Goal: Transaction & Acquisition: Subscribe to service/newsletter

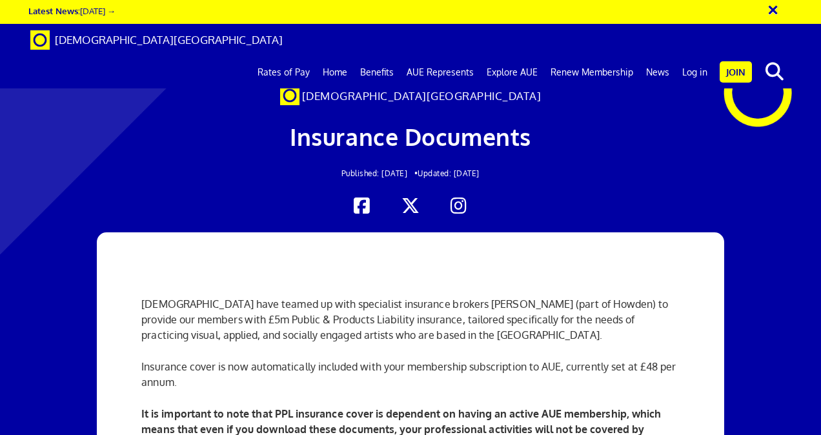
scroll to position [225, 0]
click at [735, 61] on link "Join" at bounding box center [735, 71] width 32 height 21
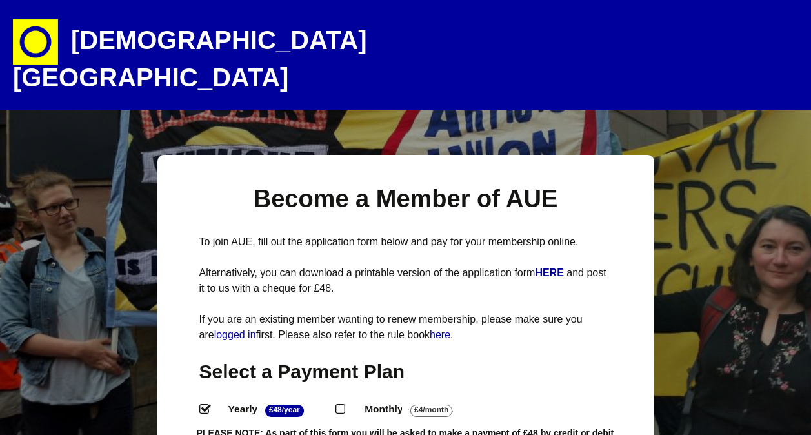
select select
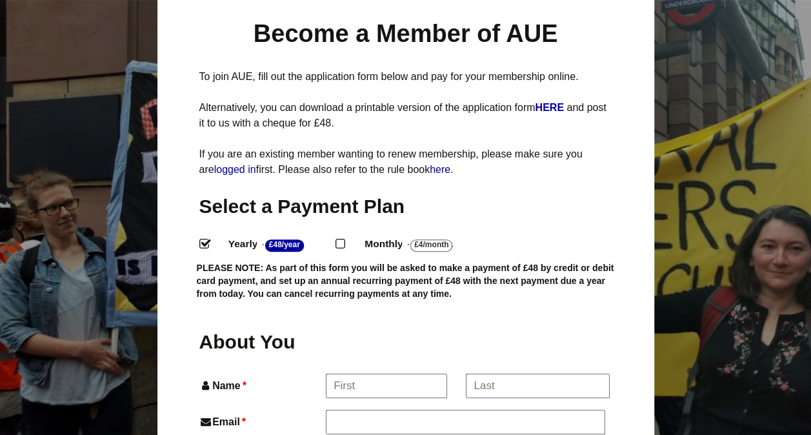
scroll to position [163, 0]
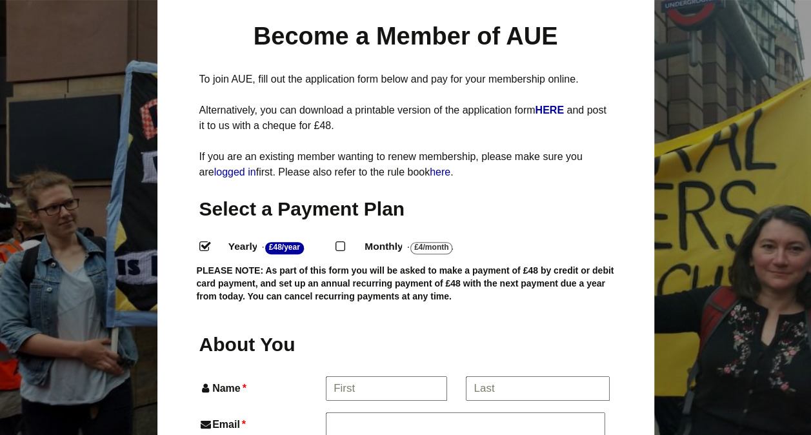
click at [341, 241] on input "Monthly - £4/Month ." at bounding box center [340, 245] width 8 height 8
radio input "true"
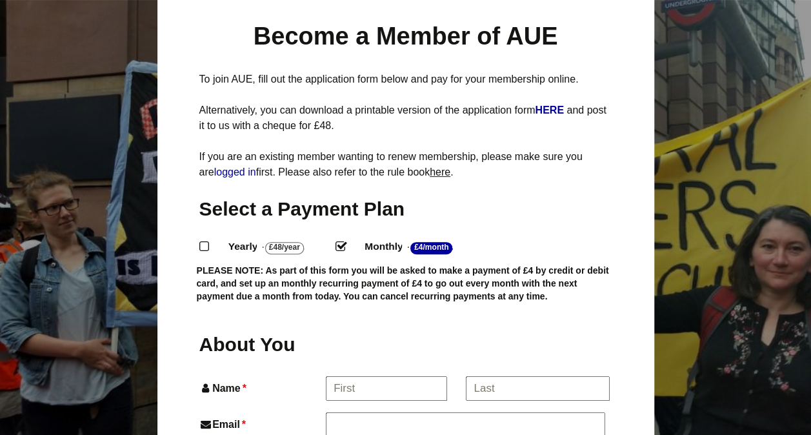
click at [446, 166] on link "here" at bounding box center [440, 171] width 21 height 11
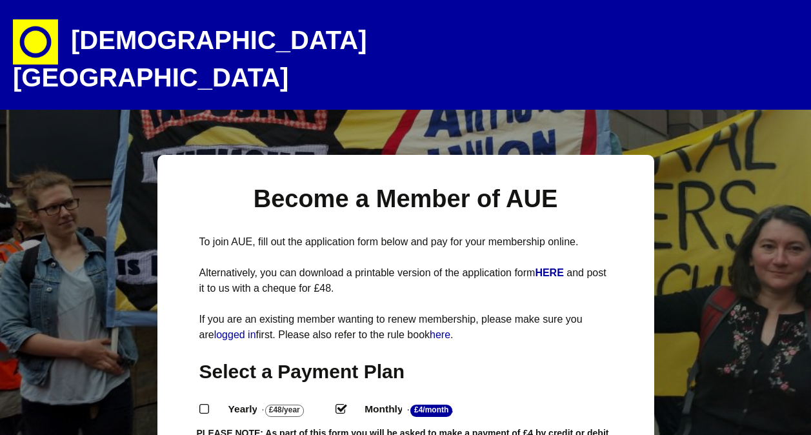
select select
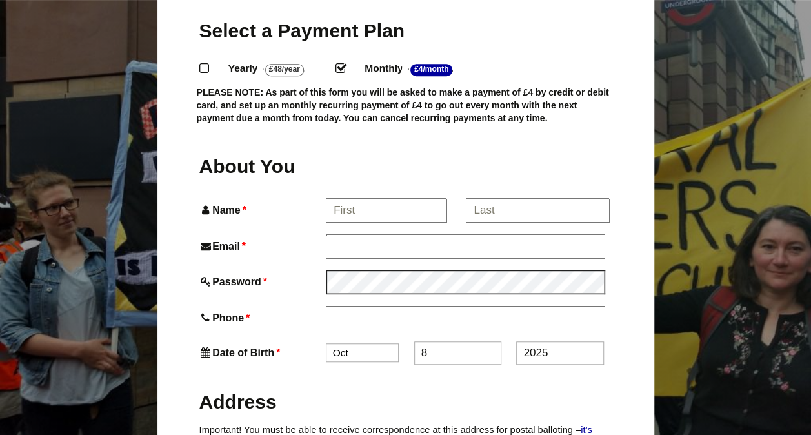
scroll to position [343, 0]
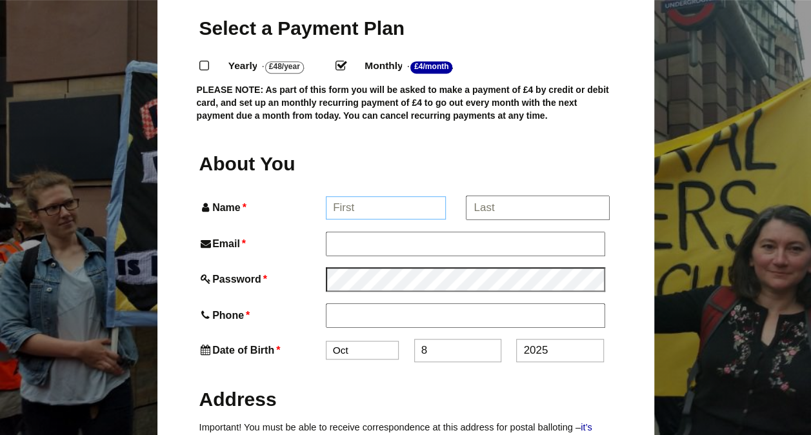
click at [382, 196] on input "Name *" at bounding box center [386, 207] width 120 height 23
type input "Ambrin"
click at [523, 196] on input "*" at bounding box center [537, 207] width 143 height 23
type input "Brown"
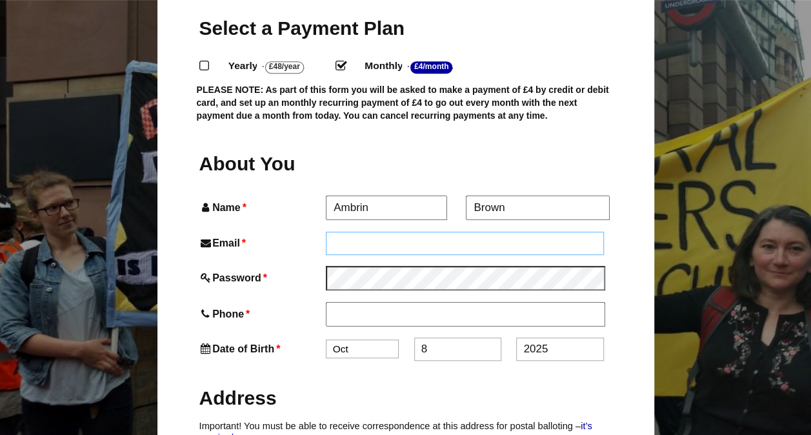
click at [444, 232] on input "Email *" at bounding box center [465, 243] width 279 height 23
type input "[EMAIL_ADDRESS][DOMAIN_NAME]"
type input "07510397777"
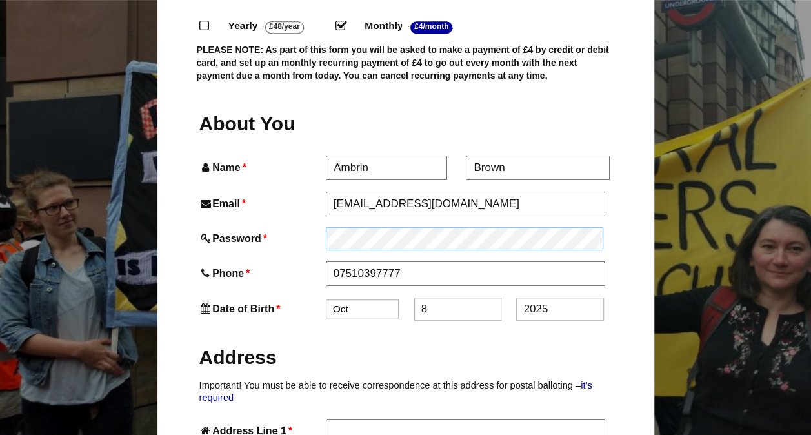
scroll to position [431, 0]
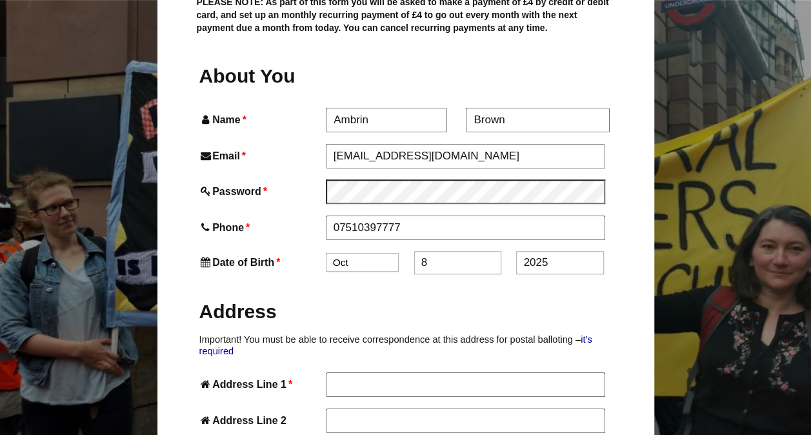
click at [363, 253] on select "Jan Feb Mar Apr May Jun [DATE] Aug Sep Oct Nov Dec" at bounding box center [362, 262] width 73 height 19
select select "11"
click at [326, 253] on select "Jan Feb Mar Apr May Jun [DATE] Aug Sep Oct Nov Dec" at bounding box center [362, 262] width 73 height 19
click at [450, 251] on input "8" at bounding box center [457, 262] width 87 height 23
type input "6"
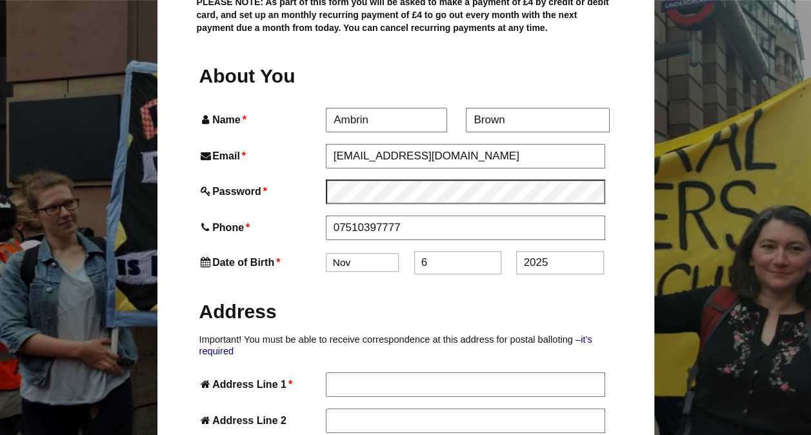
click at [526, 251] on input "2025" at bounding box center [559, 262] width 87 height 23
click at [548, 251] on input "2025" at bounding box center [559, 262] width 87 height 23
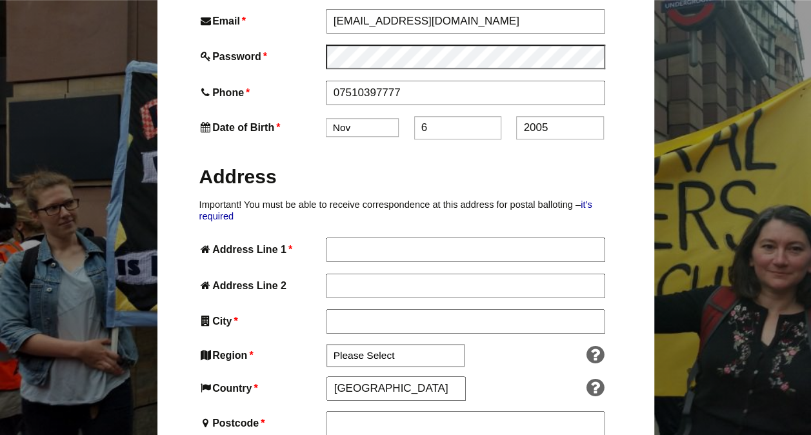
scroll to position [601, 0]
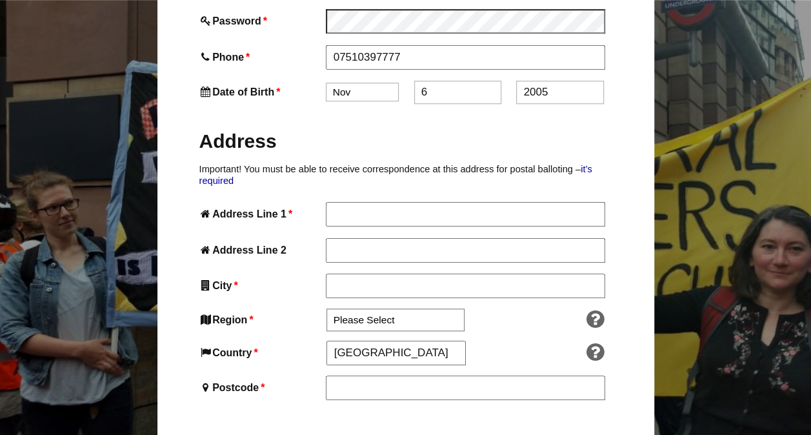
type input "2005"
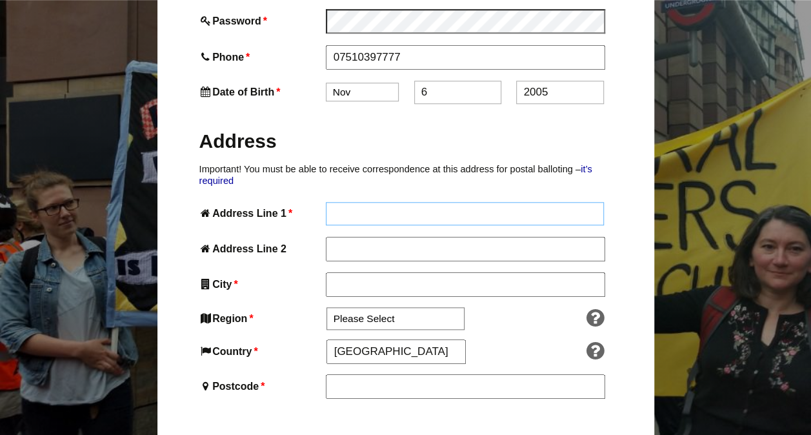
click at [430, 202] on input "Address Line 1 *" at bounding box center [465, 213] width 279 height 23
type input "[STREET_ADDRESS]"
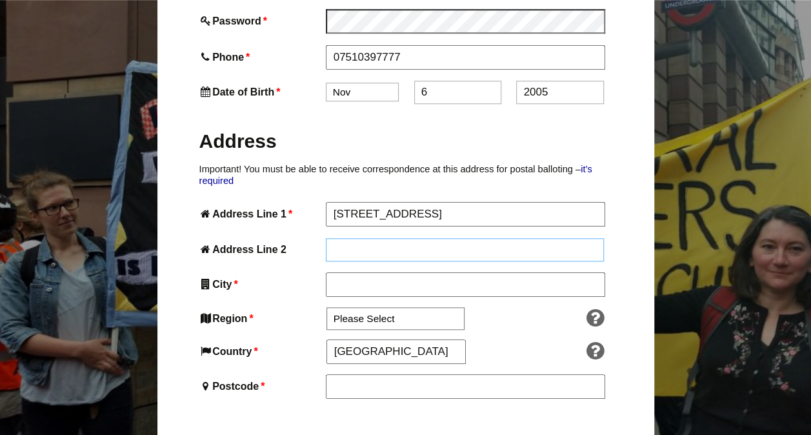
click at [463, 238] on input "Address Line 2" at bounding box center [465, 249] width 279 height 23
type input "Northwich"
click at [425, 274] on input "City *" at bounding box center [465, 285] width 279 height 23
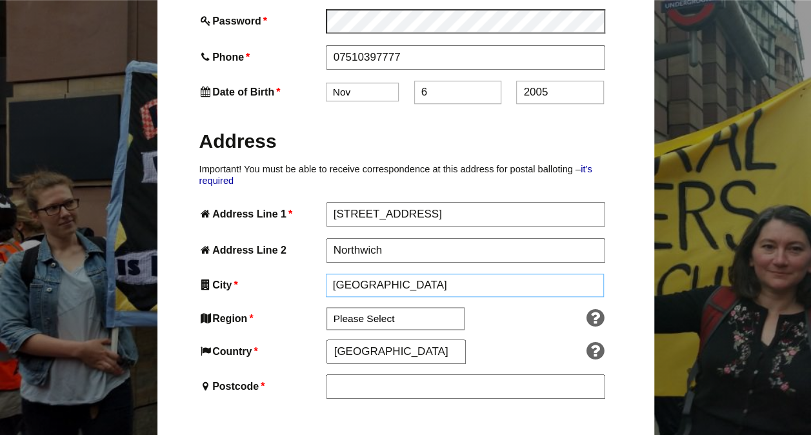
type input "[GEOGRAPHIC_DATA]"
click at [391, 308] on select "Please Select [GEOGRAPHIC_DATA] [GEOGRAPHIC_DATA] [GEOGRAPHIC_DATA] [GEOGRAPHIC…" at bounding box center [395, 319] width 138 height 23
select select "[GEOGRAPHIC_DATA]"
click at [326, 308] on select "Please Select [GEOGRAPHIC_DATA] [GEOGRAPHIC_DATA] [GEOGRAPHIC_DATA] [GEOGRAPHIC…" at bounding box center [395, 319] width 138 height 23
click at [368, 341] on input "[GEOGRAPHIC_DATA]" at bounding box center [395, 352] width 139 height 23
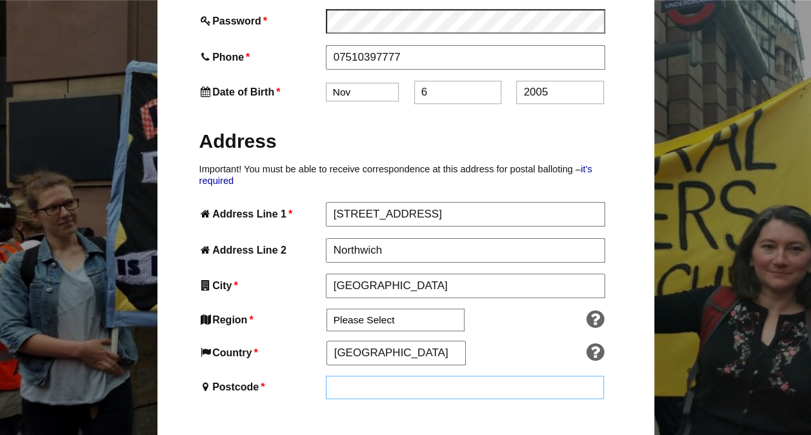
click at [366, 376] on input "Postcode *" at bounding box center [465, 387] width 279 height 23
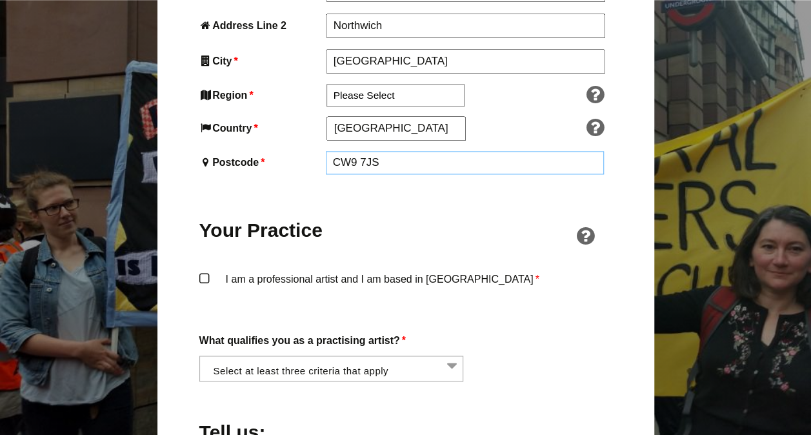
scroll to position [839, 0]
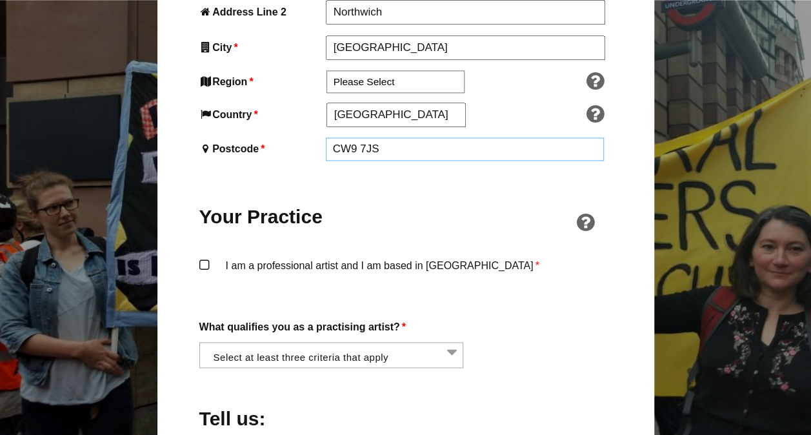
type input "CW9 7JS"
click at [201, 228] on div "About You Name * Ambrin First * Brown Last Email * [EMAIL_ADDRESS][DOMAIN_NAME]…" at bounding box center [405, 244] width 413 height 1181
click at [213, 258] on label "I am a professional artist and I am based in [GEOGRAPHIC_DATA] *" at bounding box center [405, 277] width 413 height 39
click at [0, 0] on input "I am a professional artist and I am based in [GEOGRAPHIC_DATA] *" at bounding box center [0, 0] width 0 height 0
click at [277, 344] on li at bounding box center [335, 355] width 265 height 22
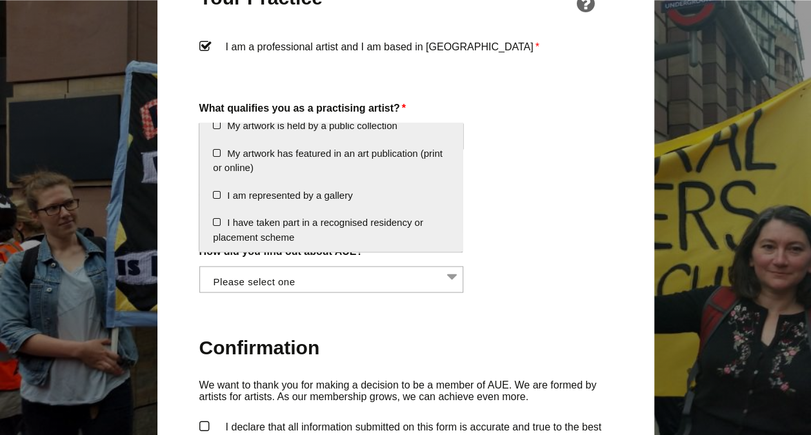
scroll to position [1048, 0]
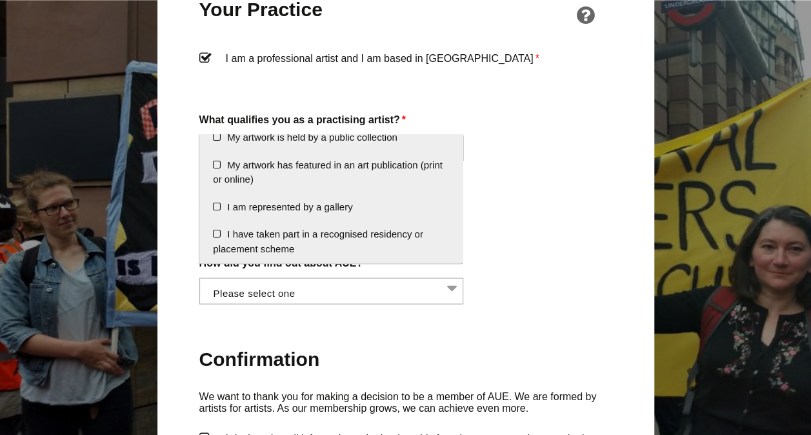
click at [570, 188] on div "Tell us:" at bounding box center [405, 207] width 413 height 70
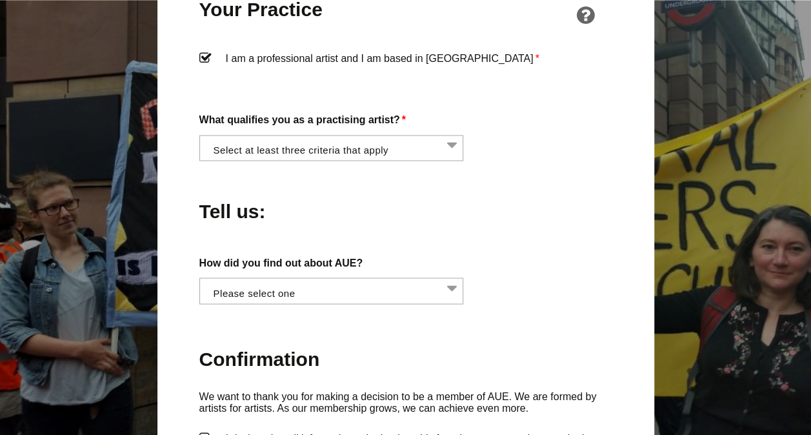
click at [441, 135] on li at bounding box center [335, 146] width 265 height 22
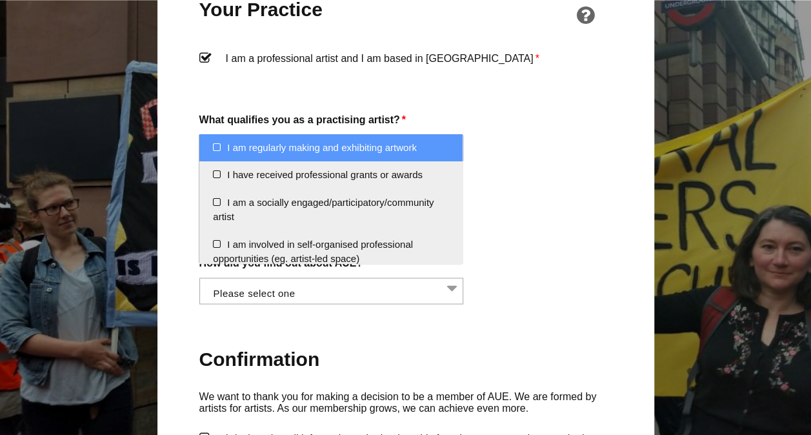
click at [548, 120] on div "What qualifies you as a practising artist? * I am regularly making and exhibiti…" at bounding box center [405, 136] width 413 height 50
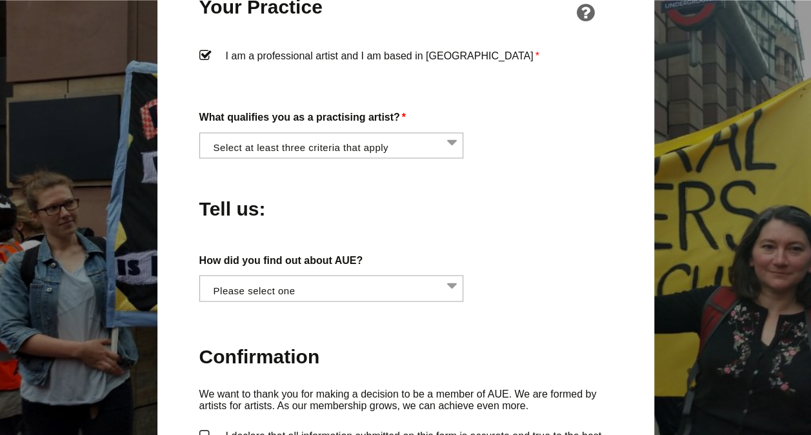
scroll to position [1049, 0]
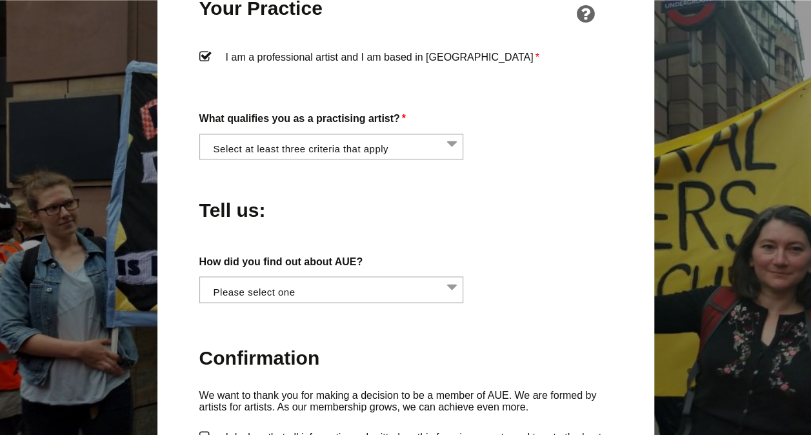
click at [432, 134] on li at bounding box center [335, 145] width 265 height 22
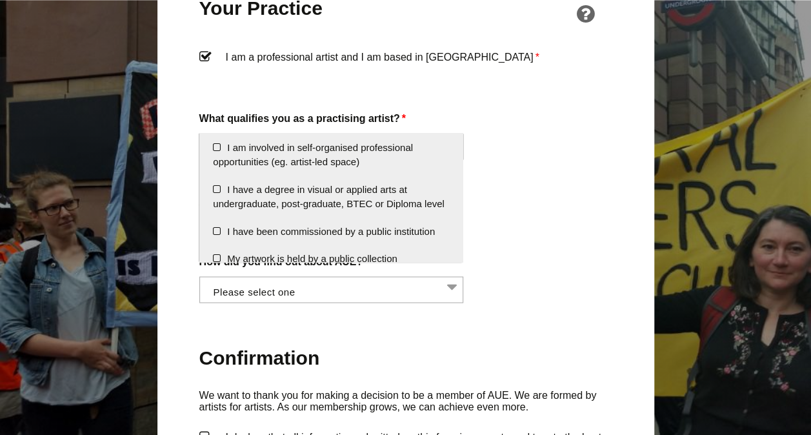
scroll to position [0, 0]
